Goal: Navigation & Orientation: Find specific page/section

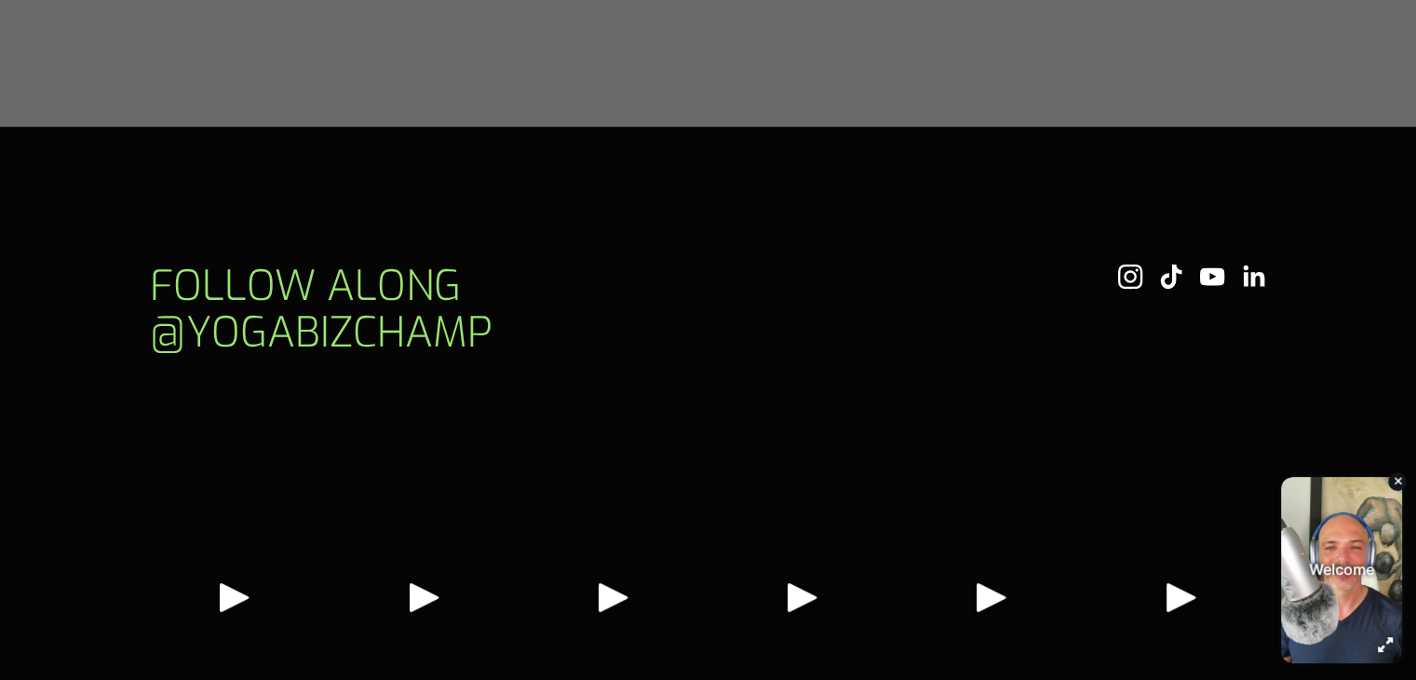
scroll to position [7807, 0]
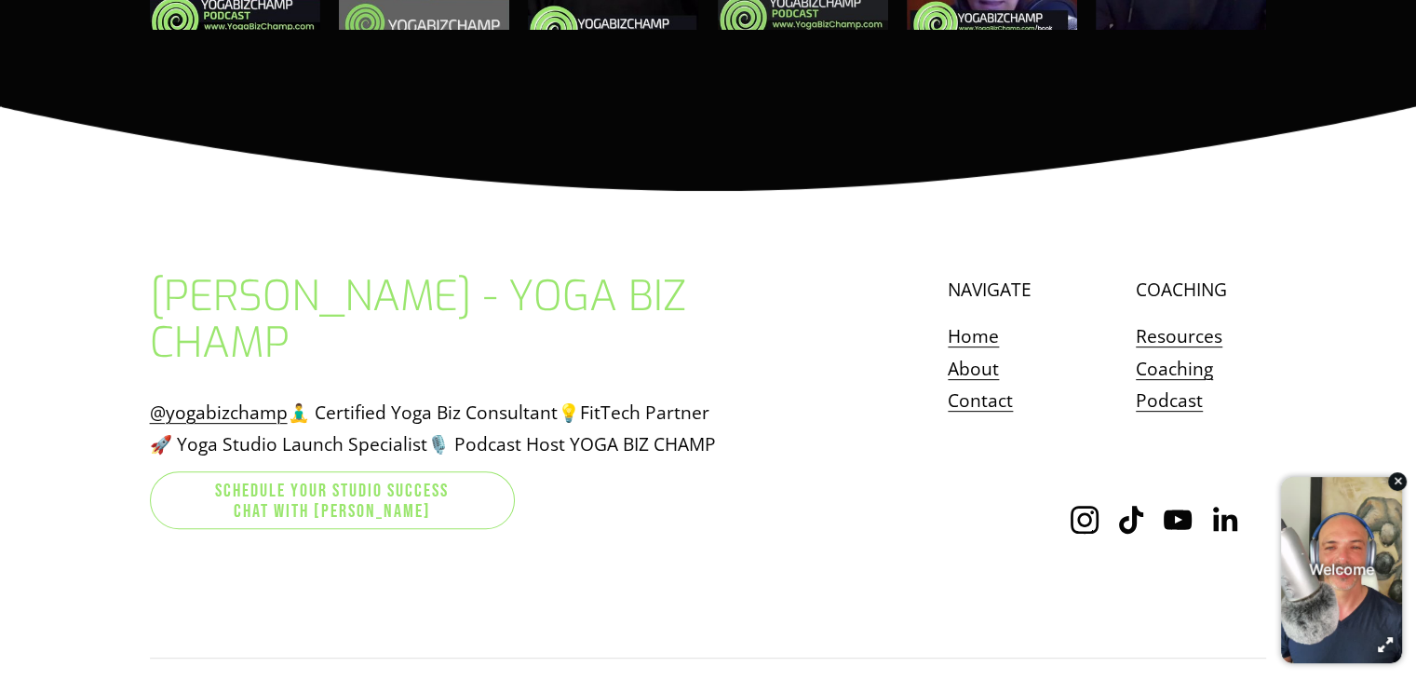
click at [985, 384] on link "Contact" at bounding box center [980, 400] width 65 height 33
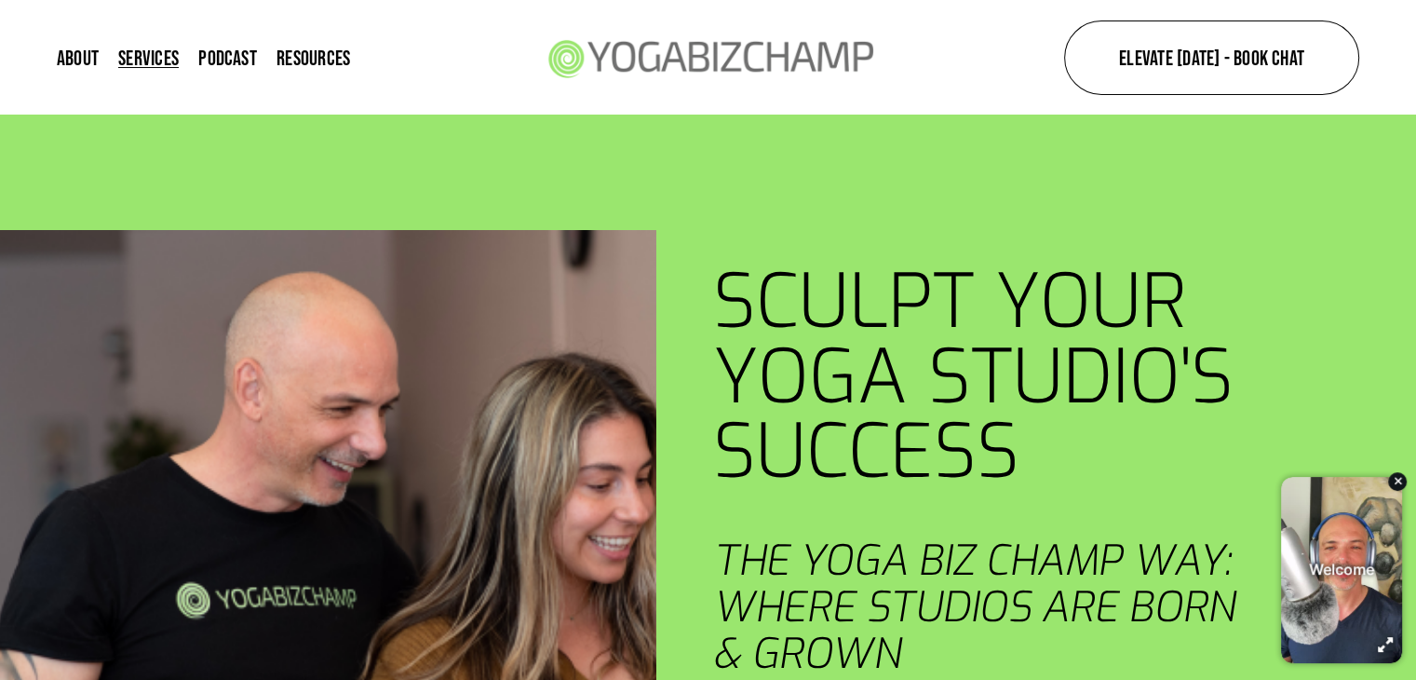
click at [59, 57] on link "About" at bounding box center [78, 57] width 42 height 25
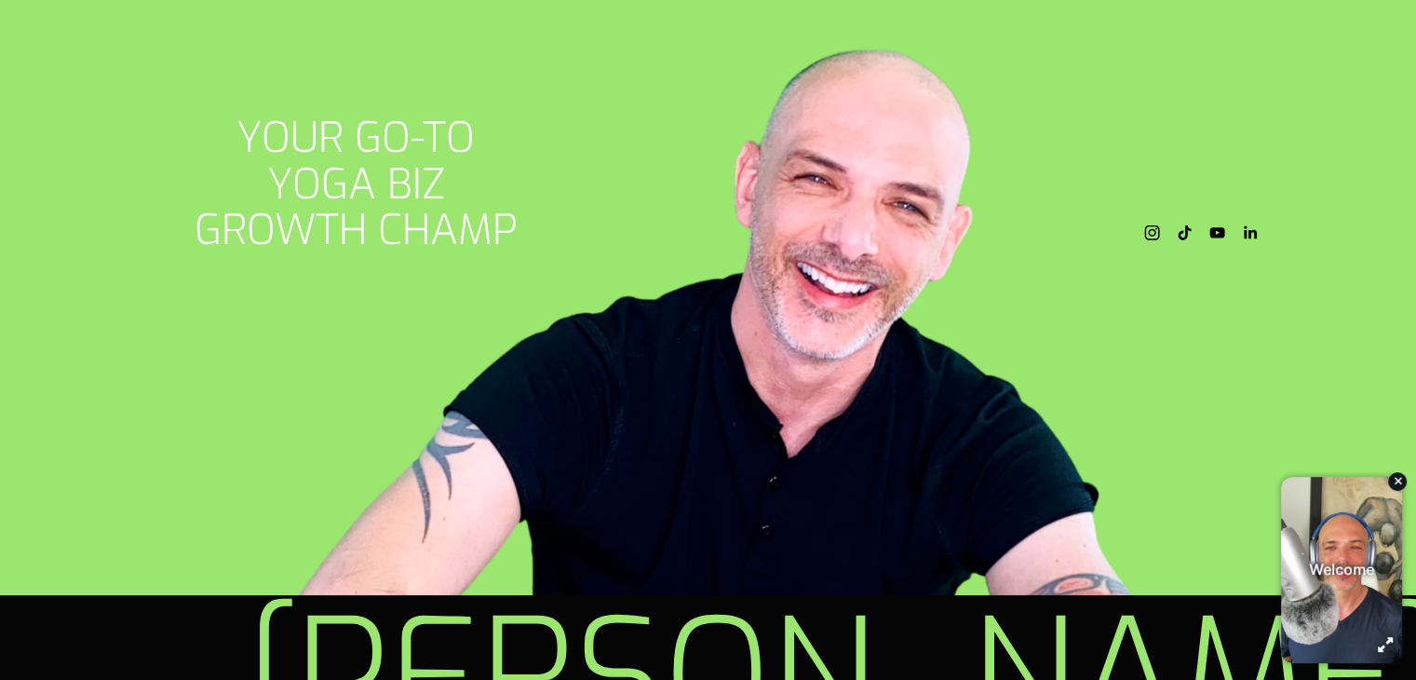
click at [1144, 225] on use "Instagram" at bounding box center [1153, 233] width 32 height 32
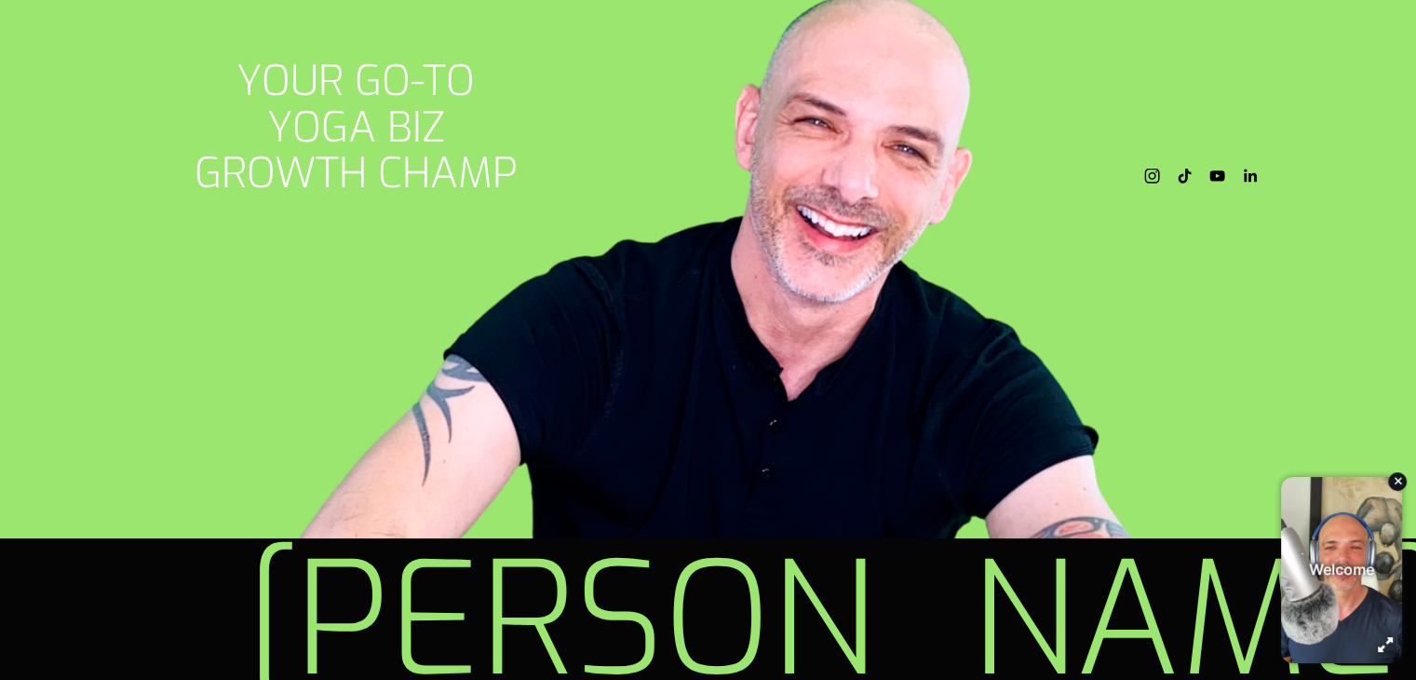
scroll to position [559, 0]
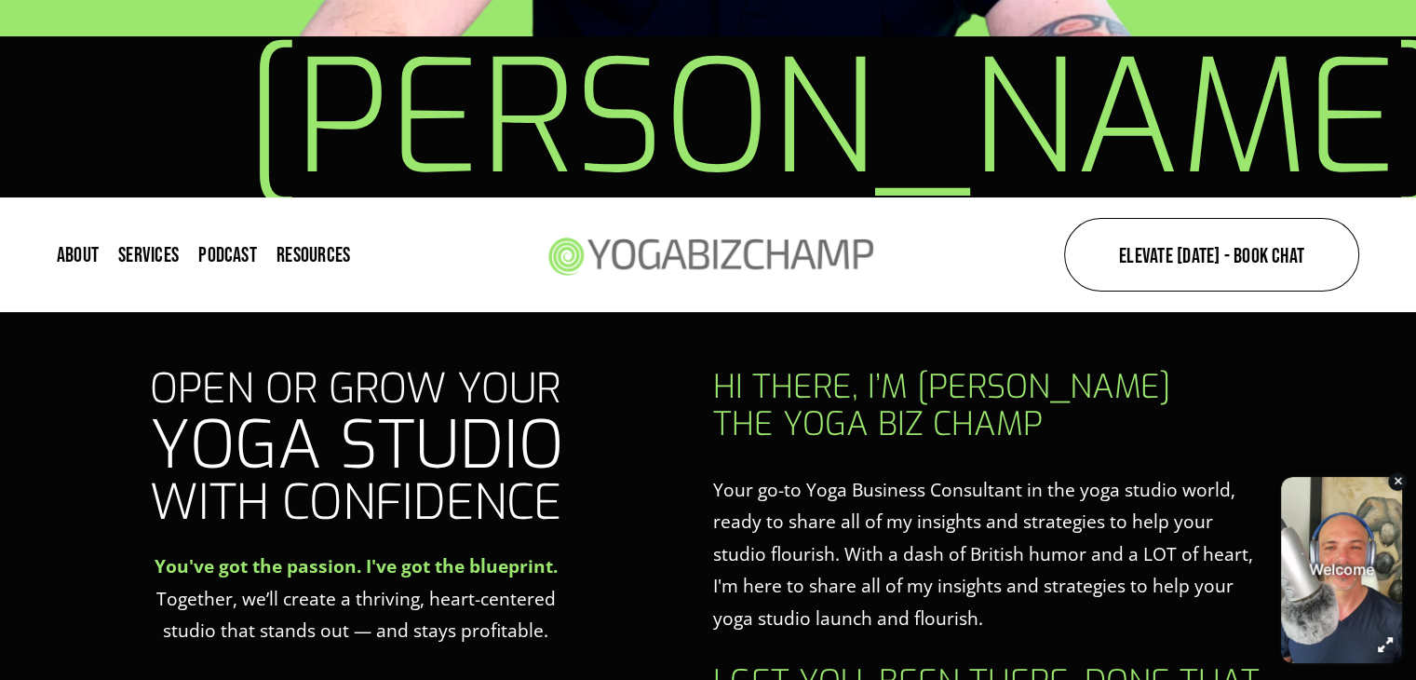
click at [301, 247] on span "Resources" at bounding box center [313, 254] width 74 height 20
click at [0, 0] on link "Free Studio Business Plan" at bounding box center [0, 0] width 0 height 0
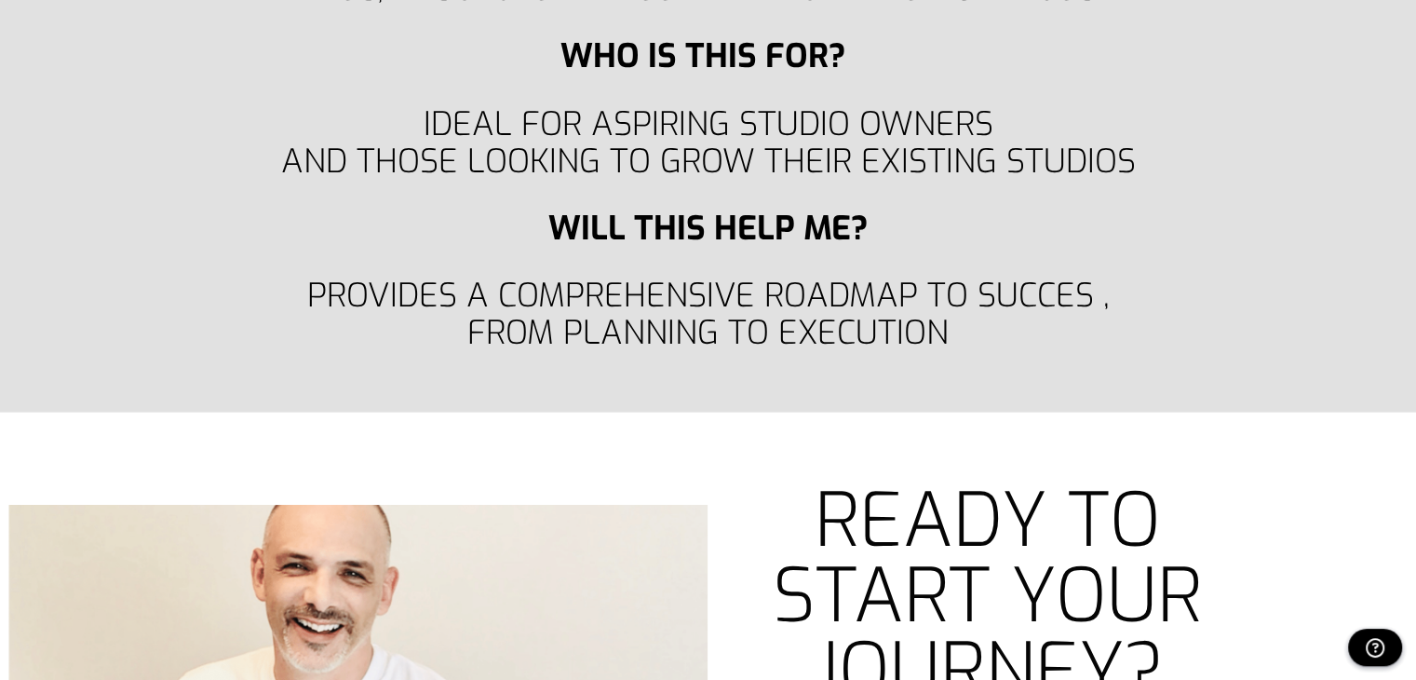
scroll to position [5585, 0]
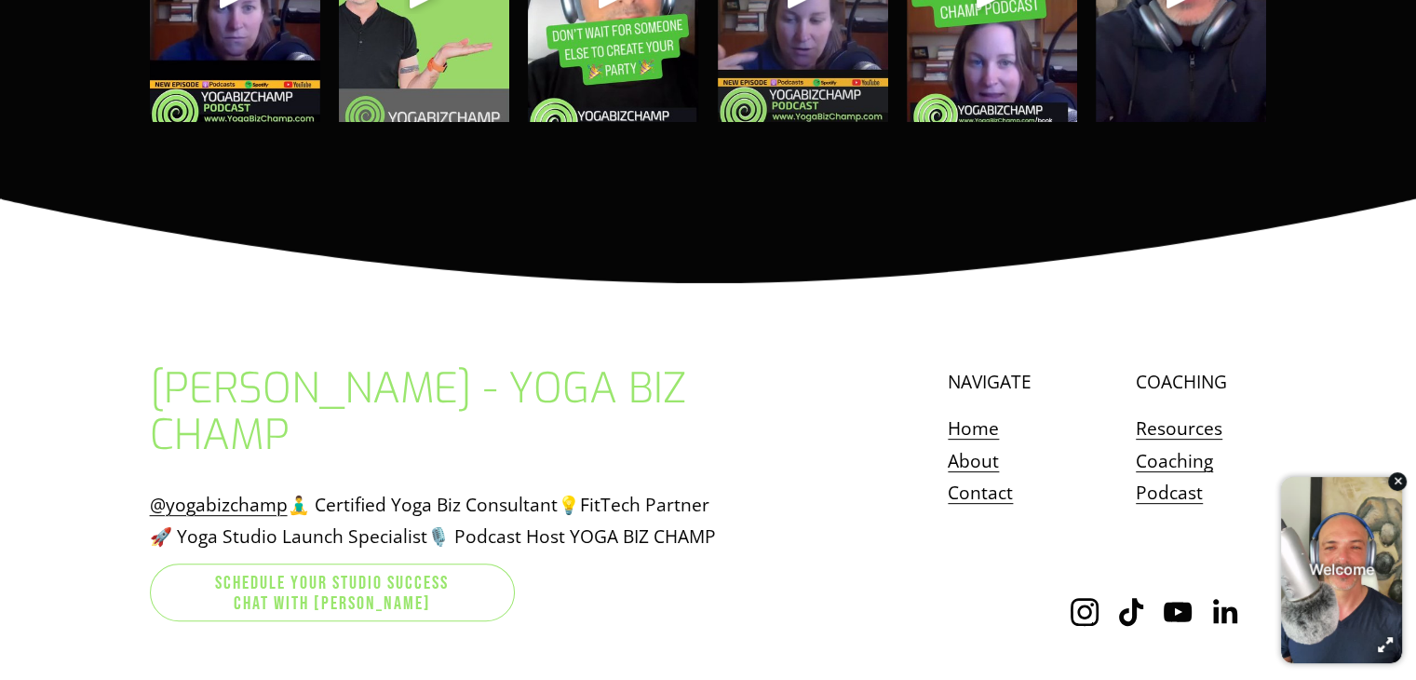
scroll to position [7726, 0]
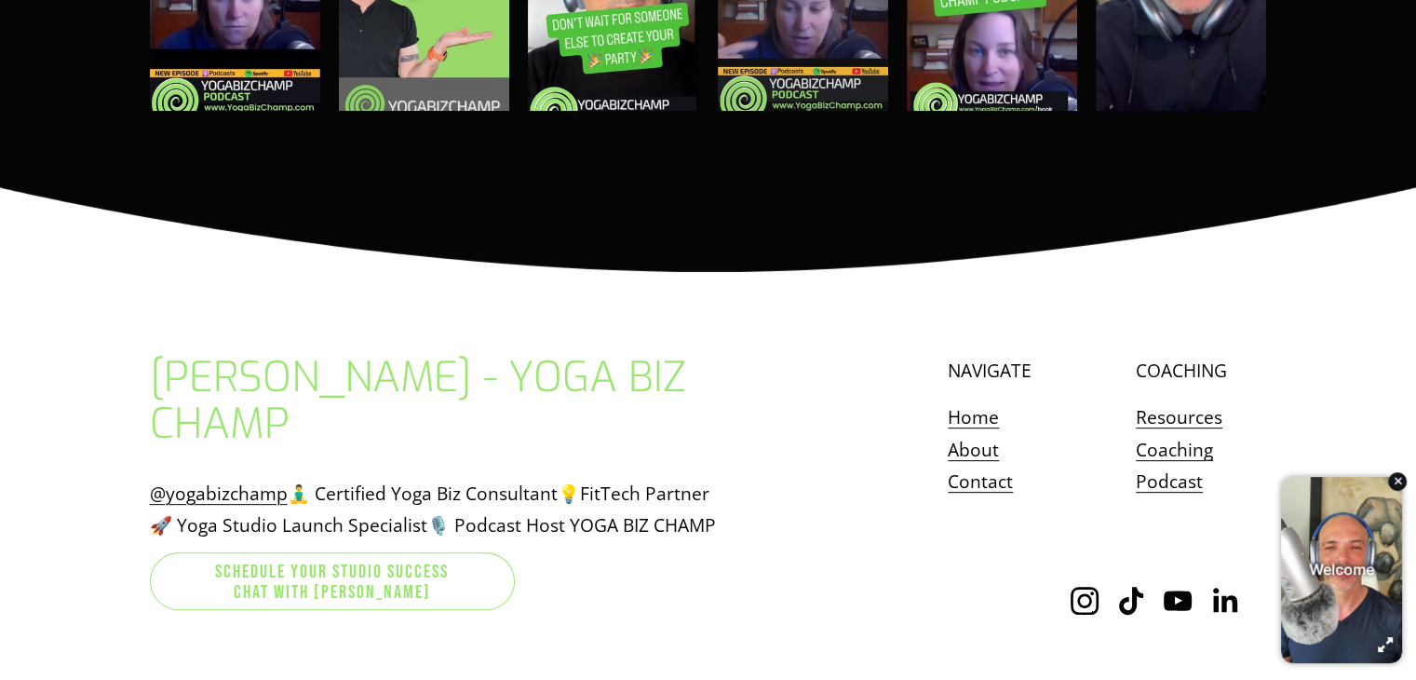
click at [982, 434] on link "About" at bounding box center [973, 450] width 51 height 33
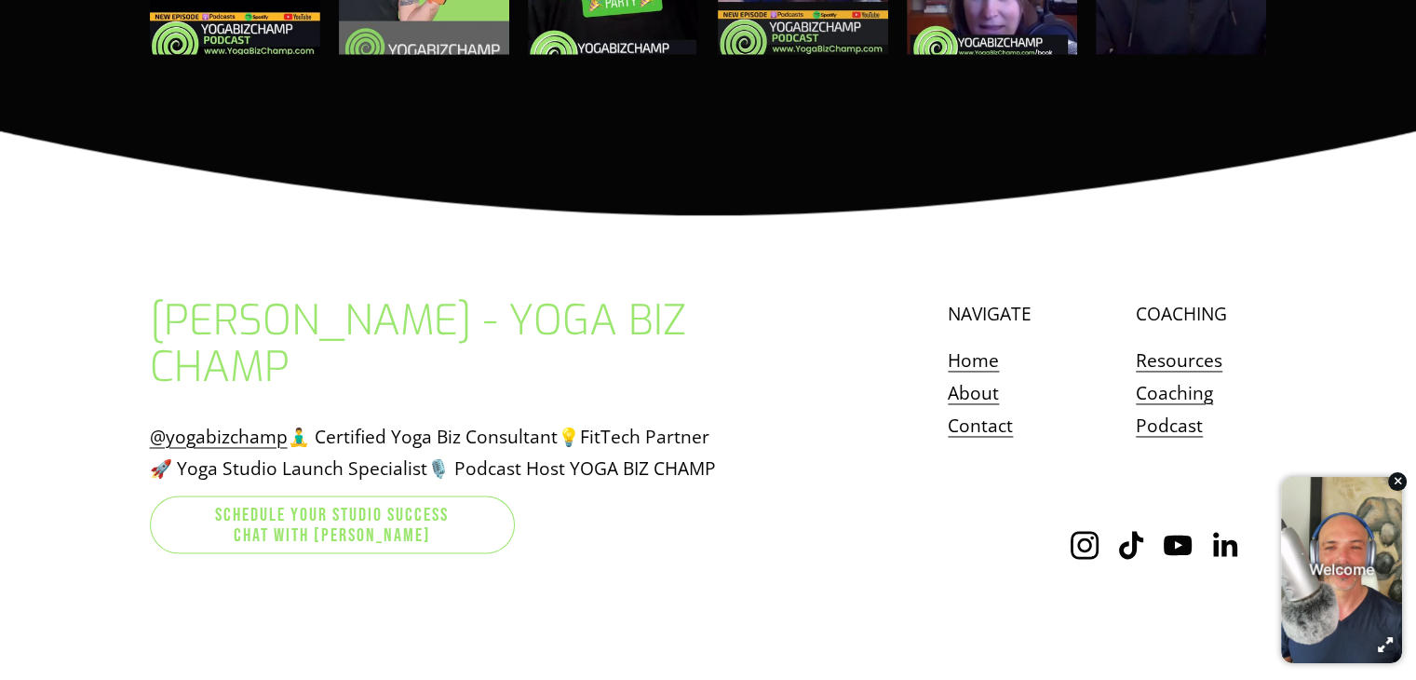
click at [1153, 344] on link "Resources" at bounding box center [1179, 360] width 87 height 33
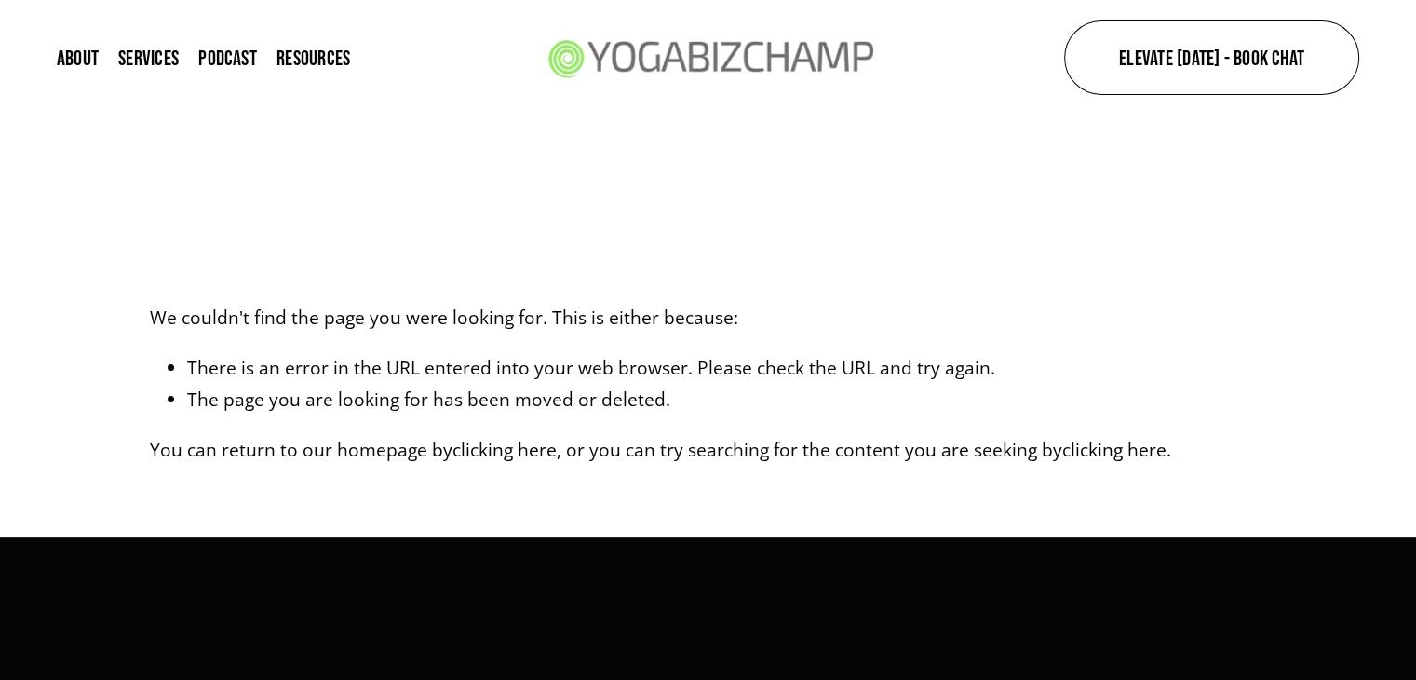
click at [979, 136] on div "We couldn't find the page you were looking for. This is either because: There i…" at bounding box center [708, 325] width 1231 height 423
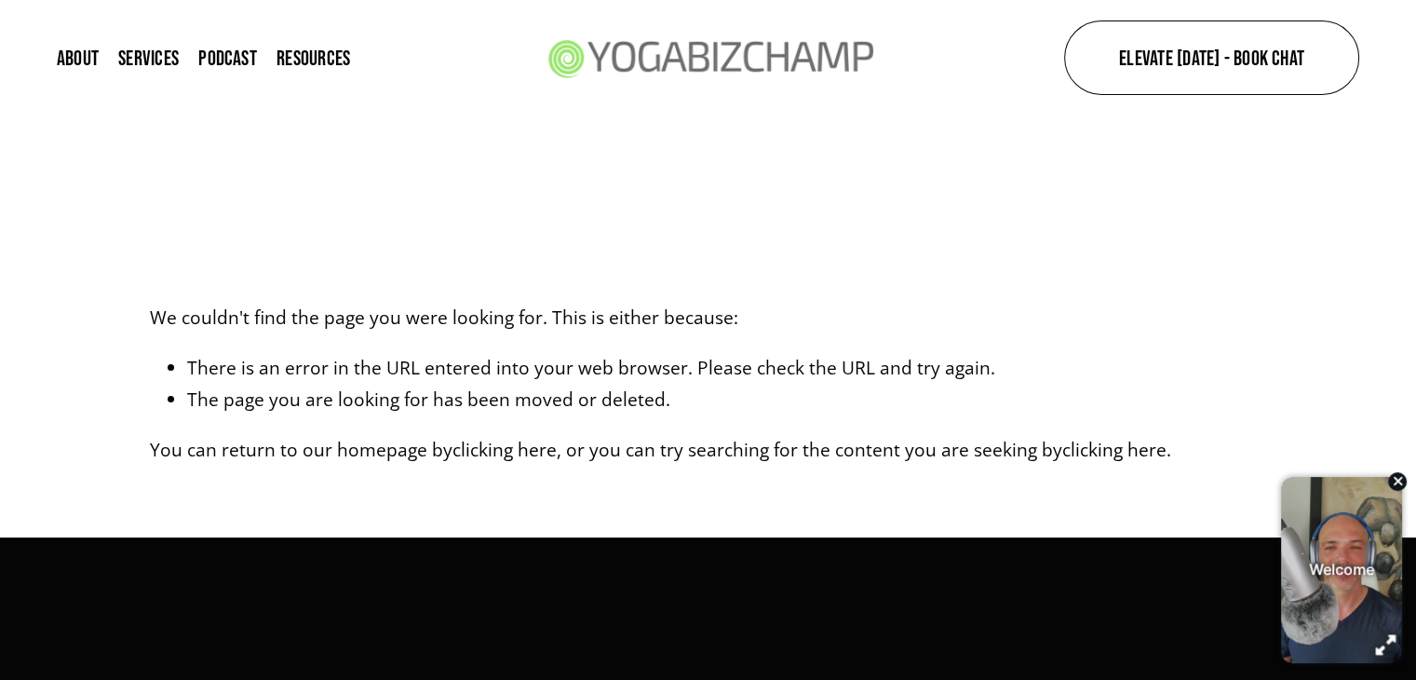
click at [1395, 481] on icon "button" at bounding box center [1397, 481] width 10 height 14
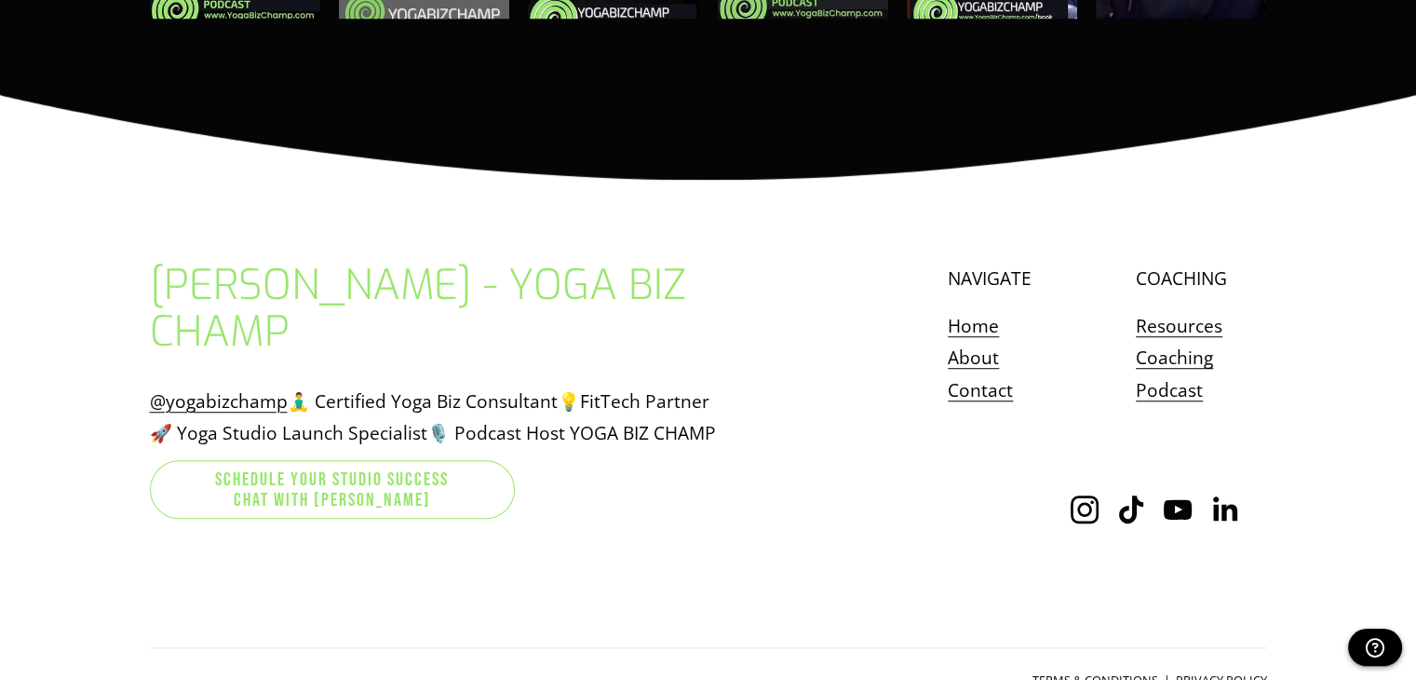
scroll to position [1248, 0]
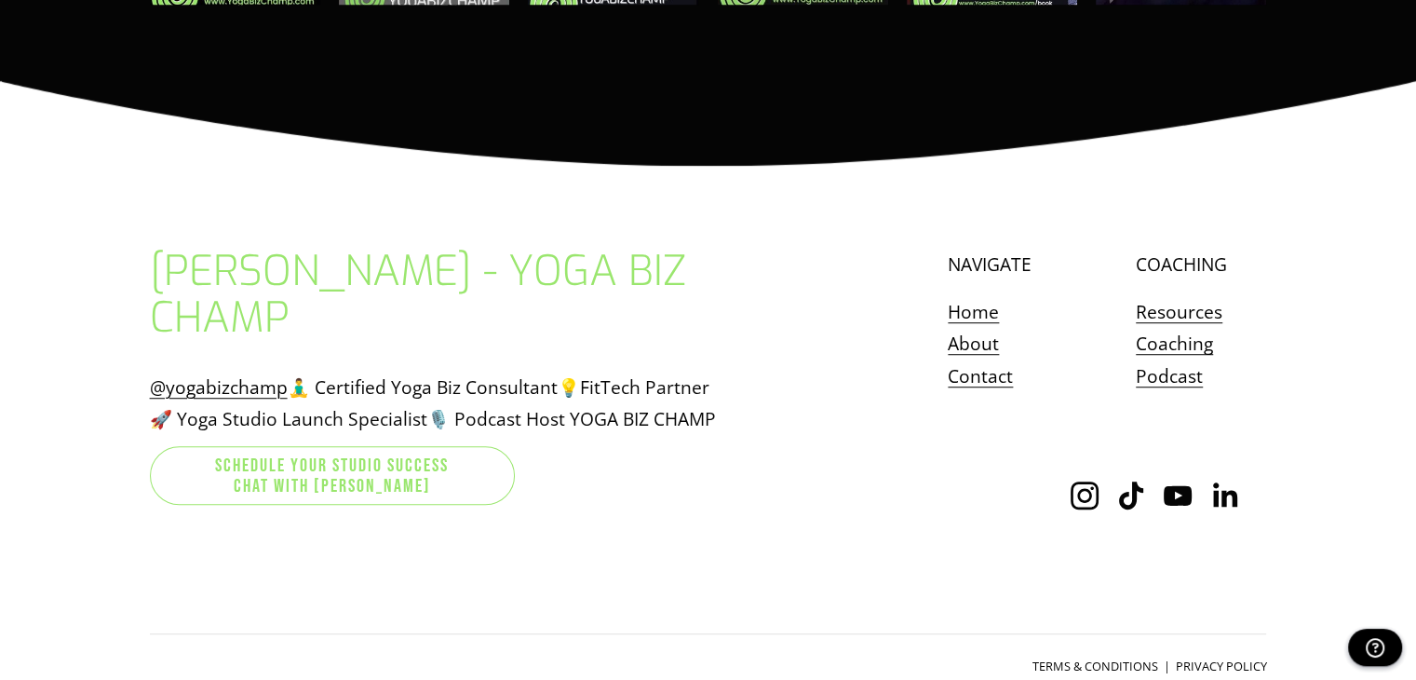
click at [1199, 313] on link "Resources" at bounding box center [1179, 312] width 87 height 33
